Goal: Navigation & Orientation: Find specific page/section

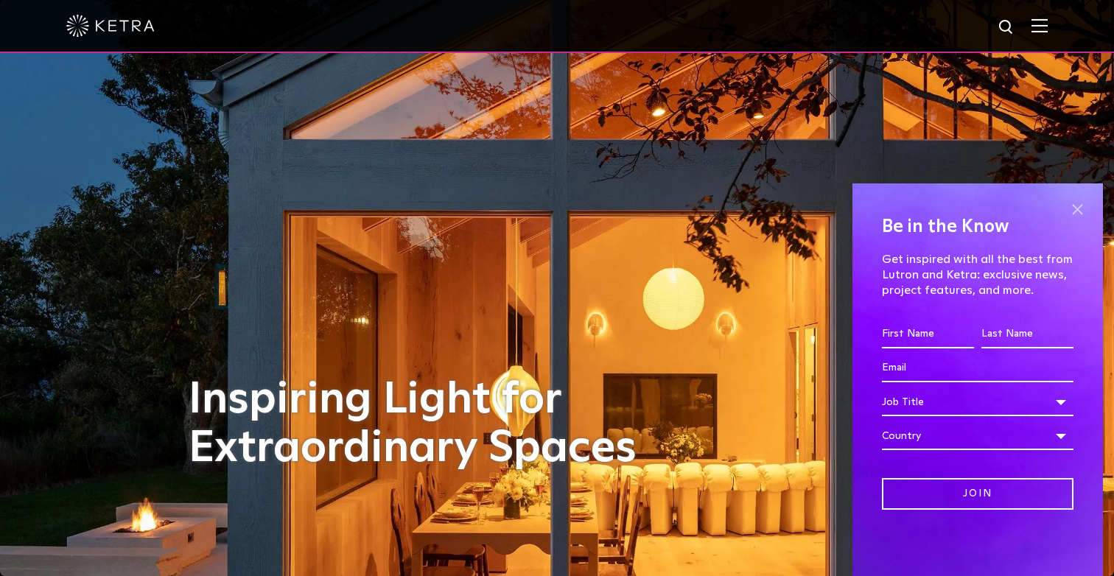
click at [1079, 206] on span at bounding box center [1078, 209] width 22 height 22
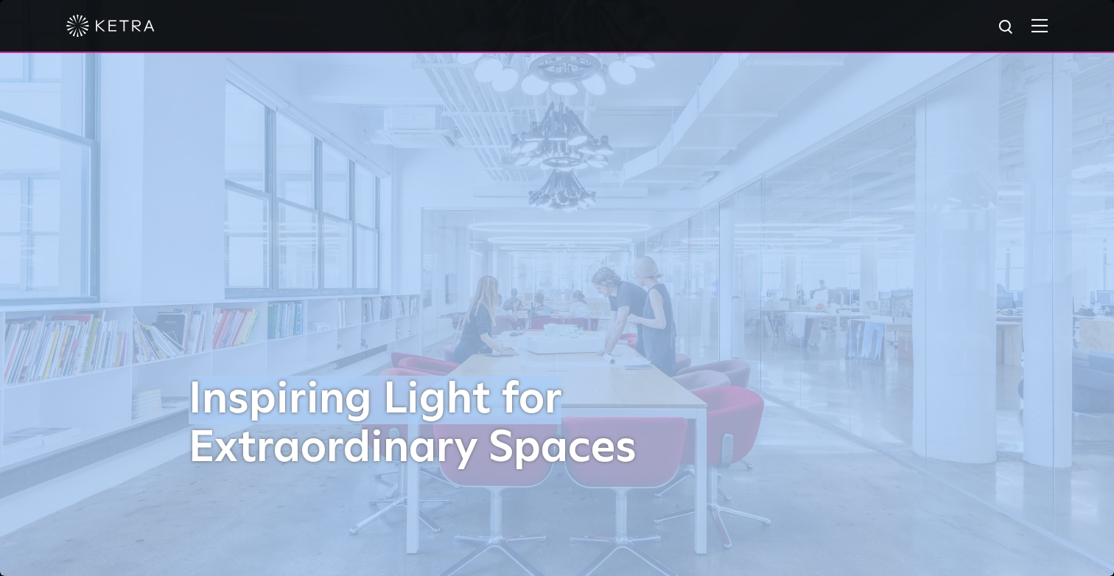
drag, startPoint x: 561, startPoint y: 395, endPoint x: 189, endPoint y: 392, distance: 372.2
click at [189, 392] on h1 "Inspiring Light for Extraordinary Spaces" at bounding box center [428, 424] width 479 height 97
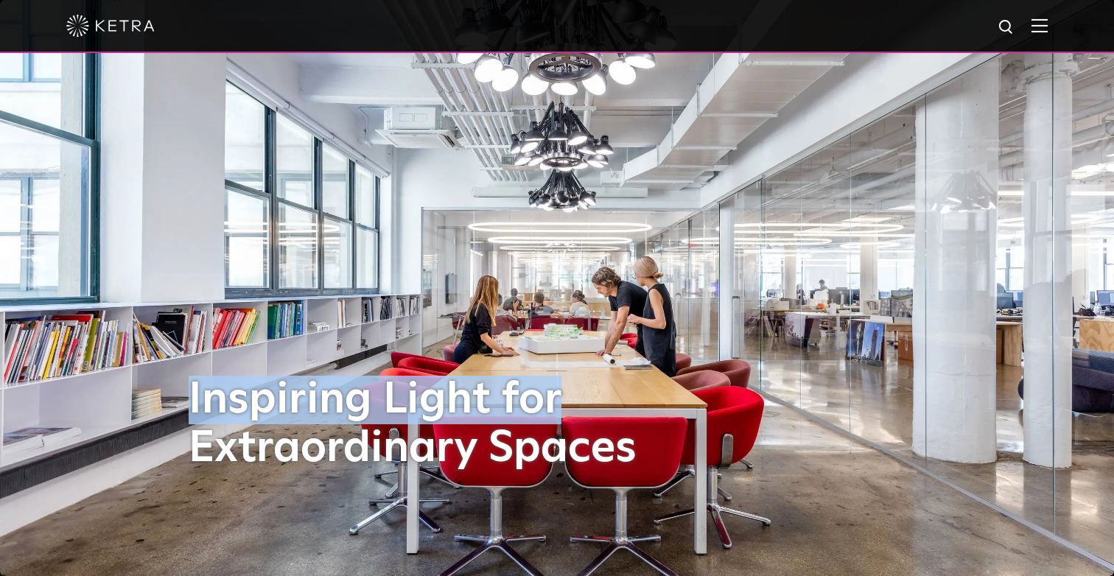
click at [189, 392] on h1 "Inspiring Light for Extraordinary Spaces" at bounding box center [428, 424] width 479 height 97
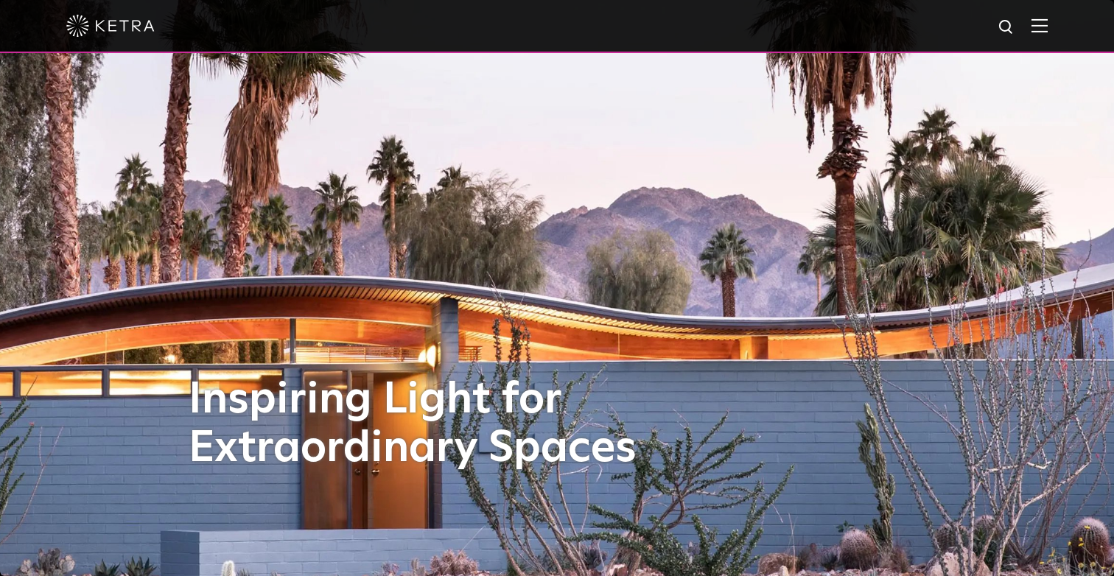
click at [916, 307] on div "Inspiring Light for Extraordinary Spaces" at bounding box center [557, 288] width 737 height 576
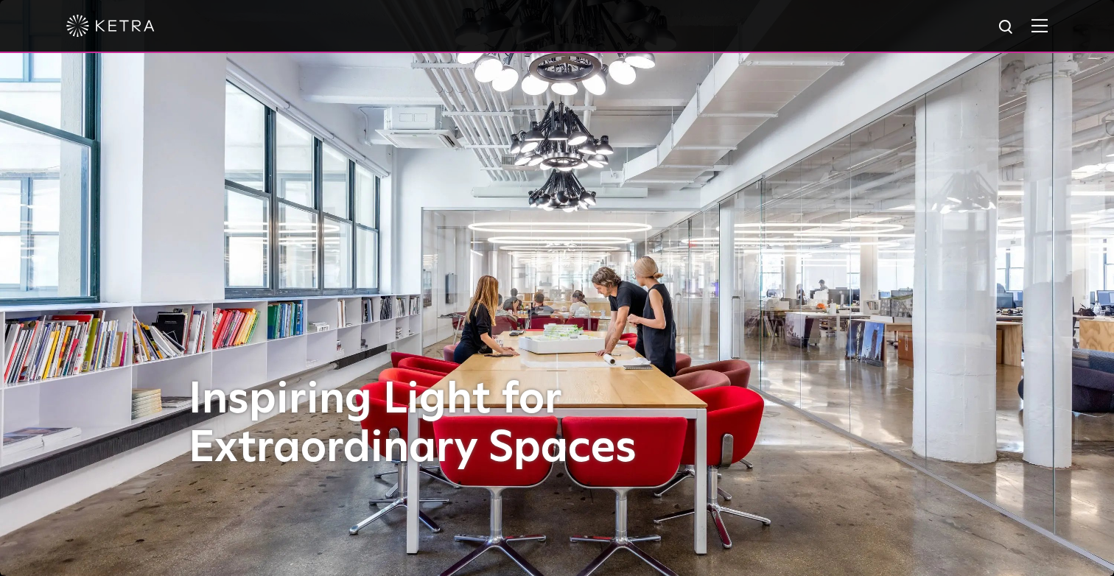
click at [1034, 27] on img at bounding box center [1040, 25] width 16 height 14
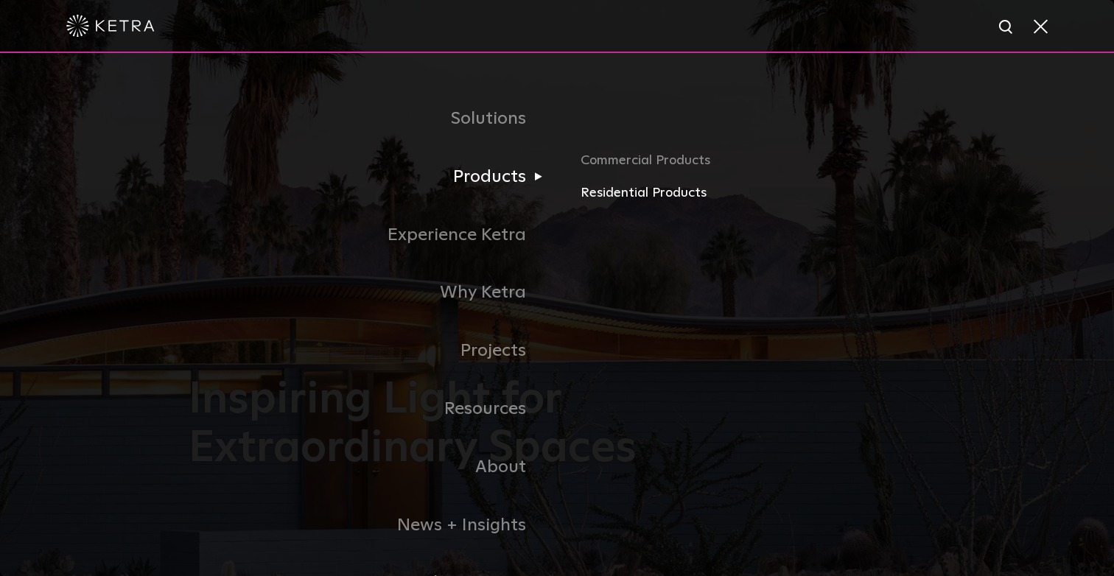
click at [609, 192] on link "Residential Products" at bounding box center [753, 193] width 345 height 21
